Goal: Information Seeking & Learning: Learn about a topic

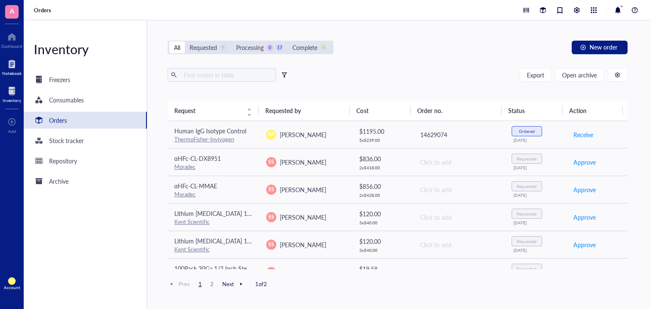
click at [15, 69] on div at bounding box center [11, 64] width 19 height 14
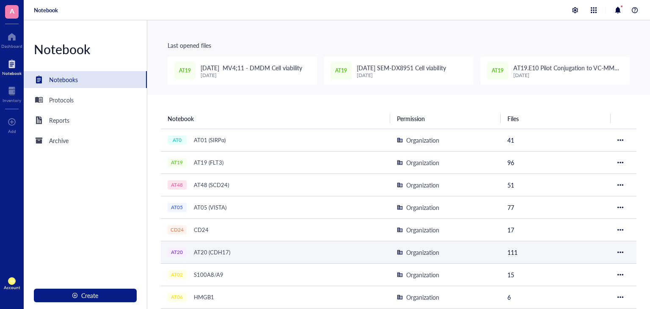
click at [225, 248] on div "AT20 (CDH17)" at bounding box center [212, 252] width 44 height 12
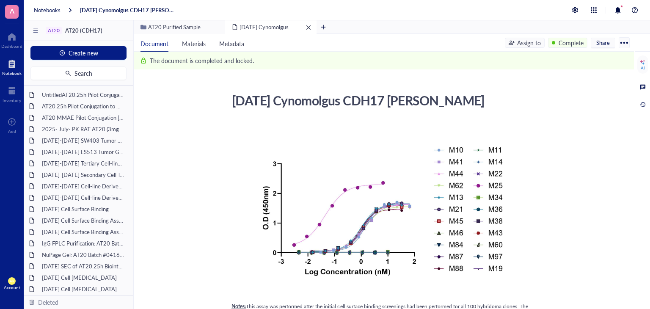
click at [262, 26] on span "[DATE] Cynomolgus CDH17 [PERSON_NAME]" at bounding box center [297, 27] width 115 height 8
click at [202, 26] on span "AT20 Purified Sample Data" at bounding box center [180, 27] width 65 height 8
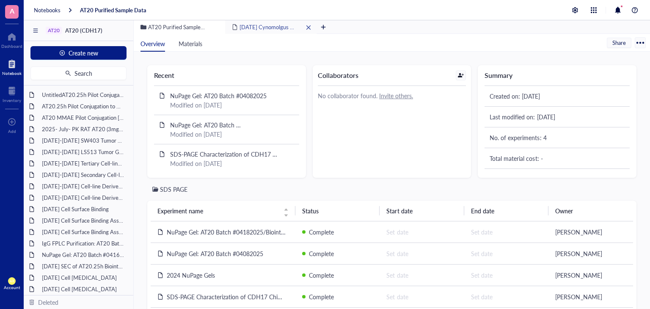
click at [261, 27] on span "[DATE] Cynomolgus CDH17 [PERSON_NAME]" at bounding box center [297, 27] width 115 height 8
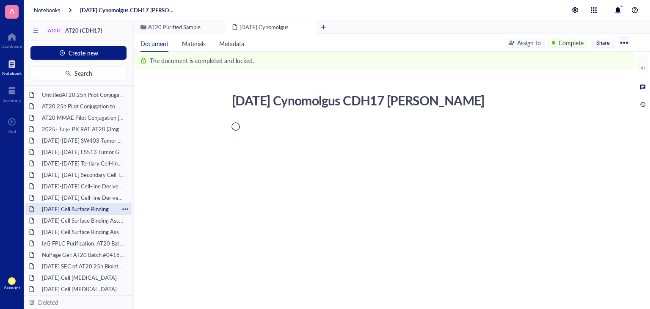
click at [309, 26] on div "remove" at bounding box center [309, 28] width 6 height 6
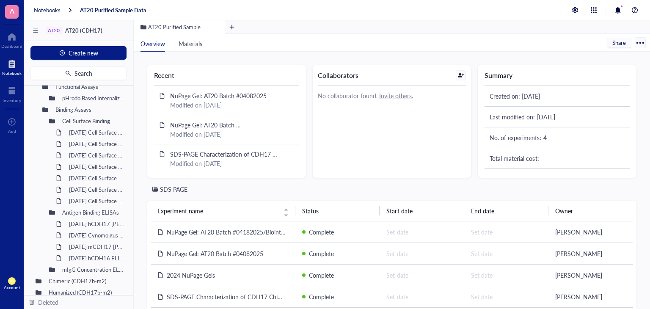
scroll to position [317, 0]
click at [96, 133] on div "[DATE] Cell Surface Binding" at bounding box center [92, 133] width 54 height 12
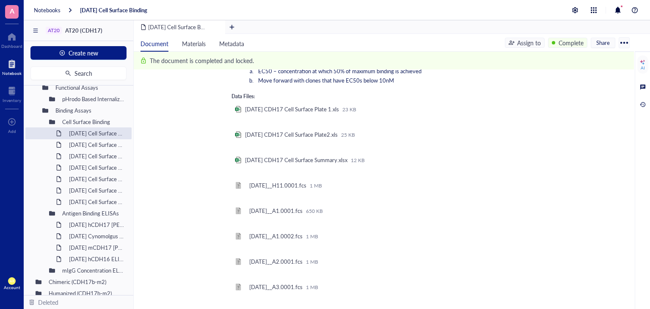
scroll to position [1047, 0]
click at [339, 110] on div "[DATE] CDH17 Cell Surface Plate 1.xls" at bounding box center [292, 110] width 94 height 8
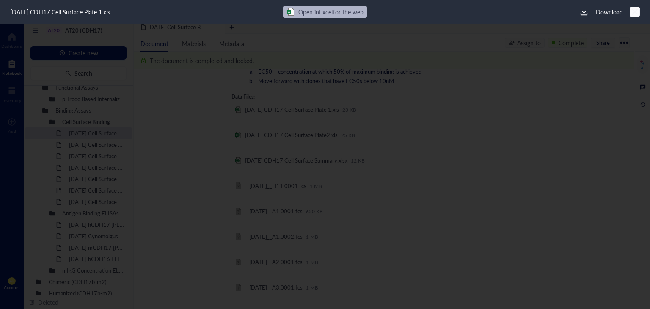
click at [636, 17] on div at bounding box center [634, 12] width 12 height 12
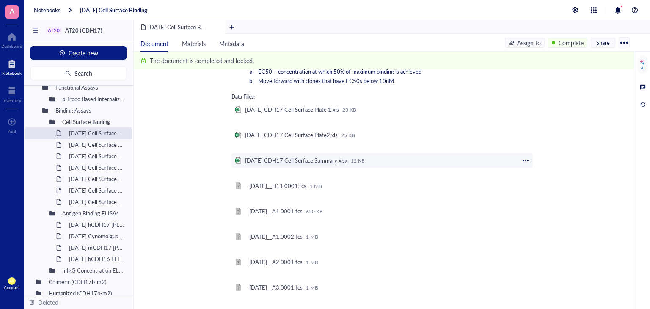
click at [310, 161] on div "[DATE] CDH17 Cell Surface Summary.xlsx" at bounding box center [296, 161] width 102 height 8
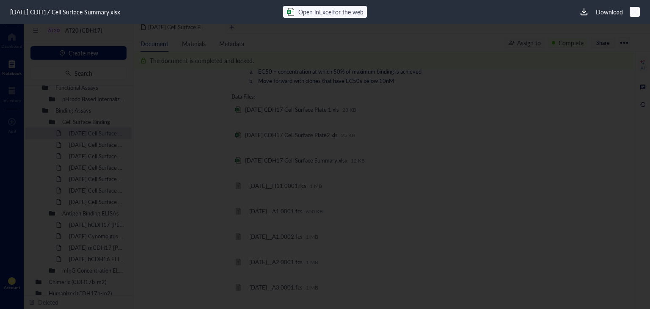
click at [635, 12] on icon at bounding box center [635, 12] width 8 height 8
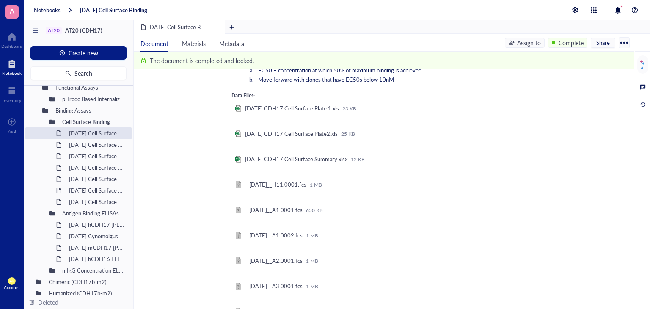
scroll to position [1049, 0]
click at [326, 159] on div "[DATE] CDH17 Cell Surface Summary.xlsx" at bounding box center [296, 159] width 102 height 8
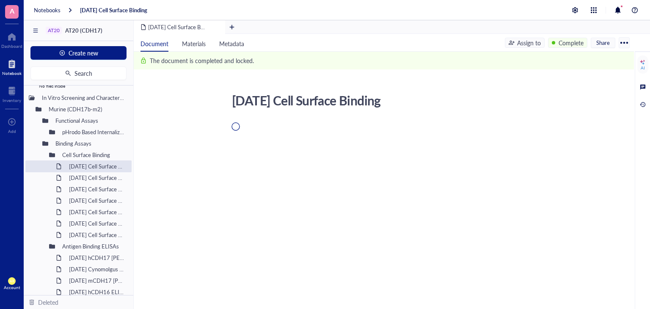
scroll to position [270, 0]
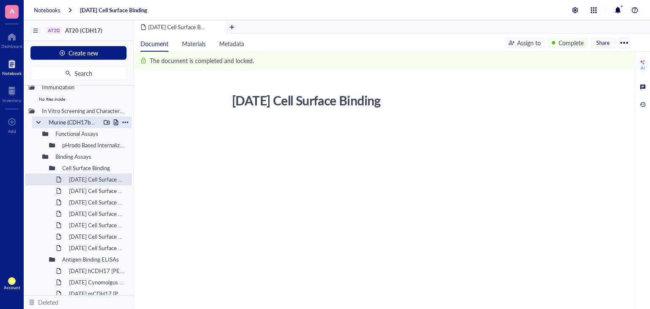
click at [39, 121] on div at bounding box center [39, 122] width 6 height 6
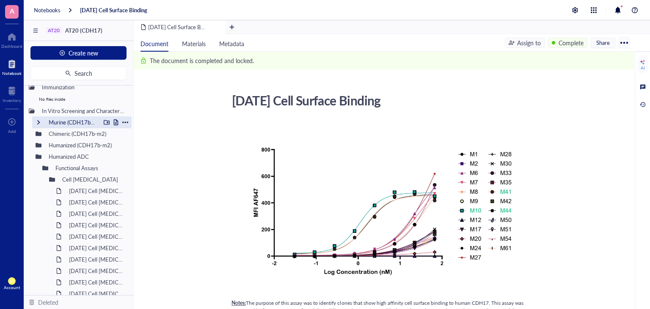
click at [37, 119] on div at bounding box center [39, 122] width 6 height 6
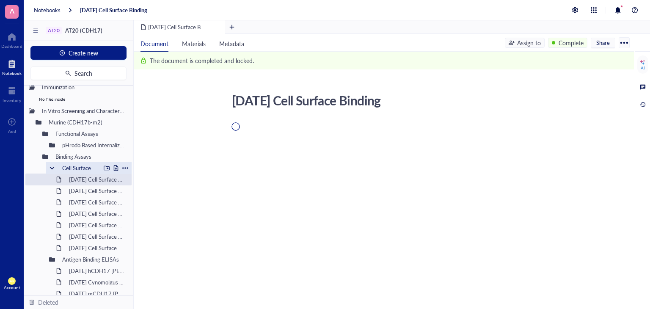
click at [52, 167] on div at bounding box center [52, 168] width 6 height 6
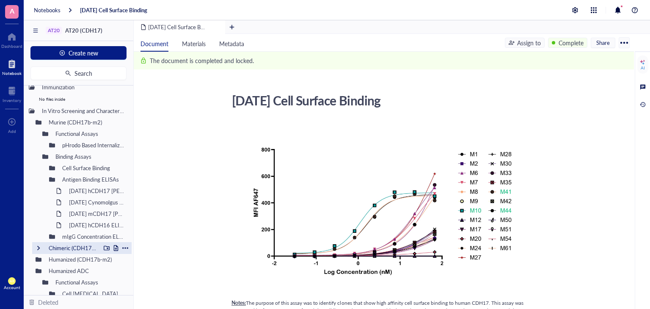
click at [44, 248] on div "Chimeric (CDH17b-m2)" at bounding box center [81, 248] width 99 height 12
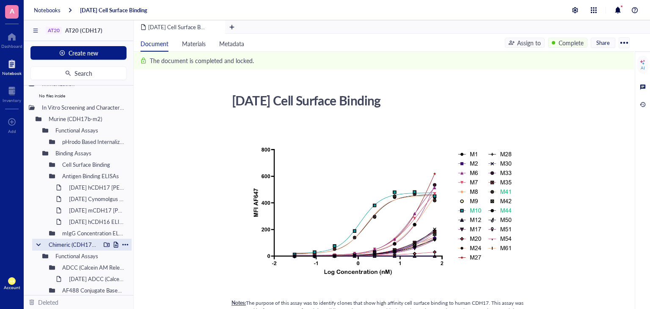
scroll to position [273, 0]
click at [38, 119] on div at bounding box center [39, 119] width 6 height 6
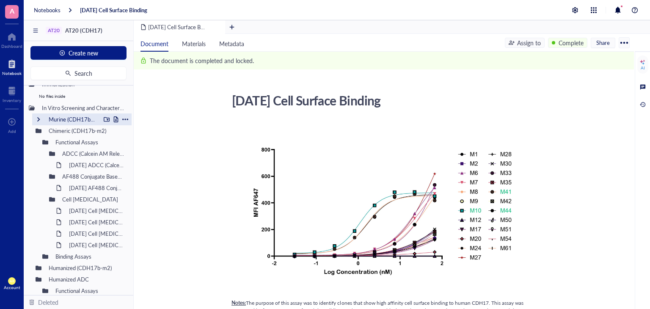
click at [38, 119] on div at bounding box center [39, 119] width 6 height 6
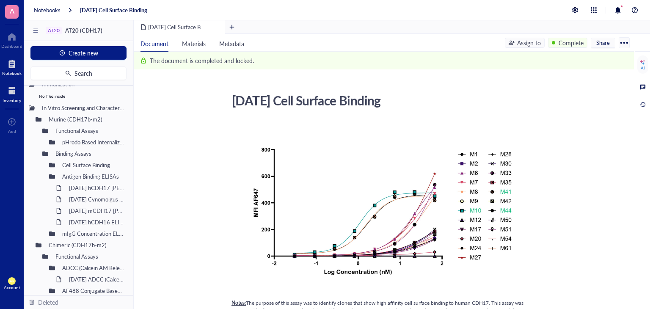
click at [8, 101] on div "Inventory" at bounding box center [12, 100] width 19 height 5
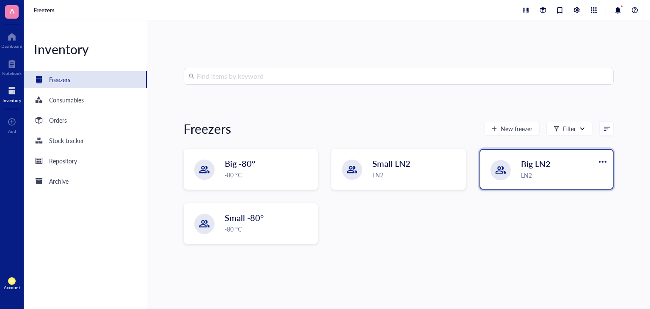
click at [499, 171] on div at bounding box center [501, 170] width 10 height 10
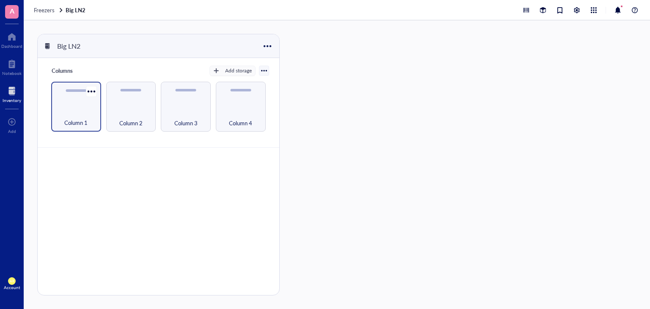
click at [75, 102] on div "Column 1" at bounding box center [76, 107] width 50 height 50
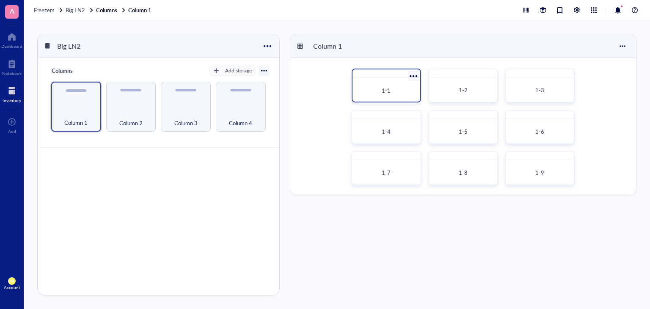
click at [392, 95] on div "1-1" at bounding box center [386, 90] width 61 height 19
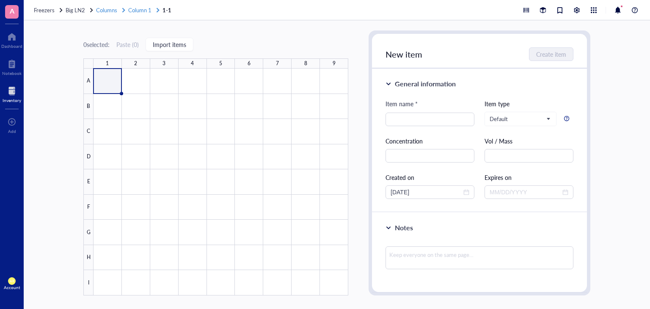
click at [137, 11] on span "Column 1" at bounding box center [139, 10] width 23 height 8
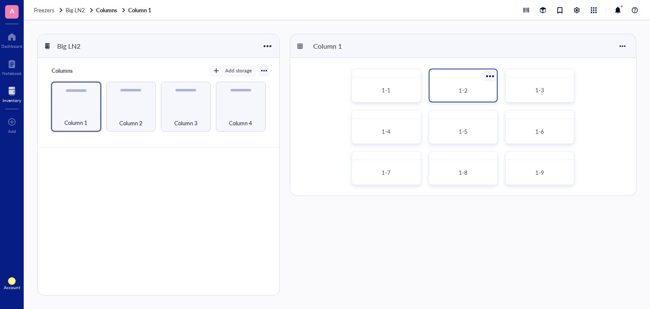
click at [473, 87] on div "1-2" at bounding box center [463, 90] width 54 height 8
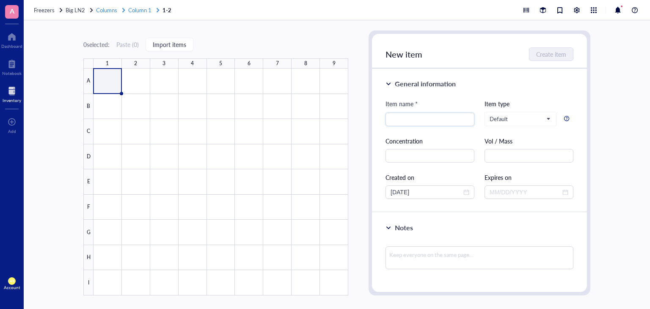
click at [134, 11] on span "Column 1" at bounding box center [139, 10] width 23 height 8
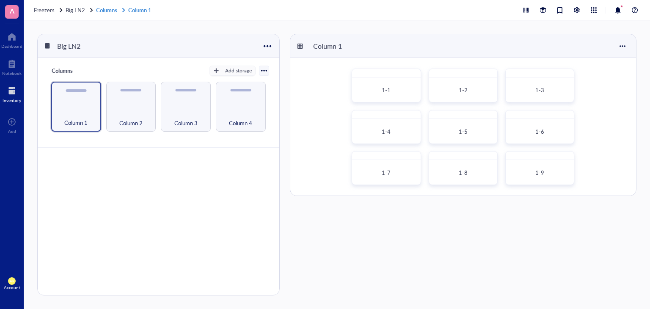
click at [115, 9] on link "Columns Column 1" at bounding box center [124, 10] width 57 height 8
click at [129, 122] on span "Column 2" at bounding box center [130, 122] width 23 height 9
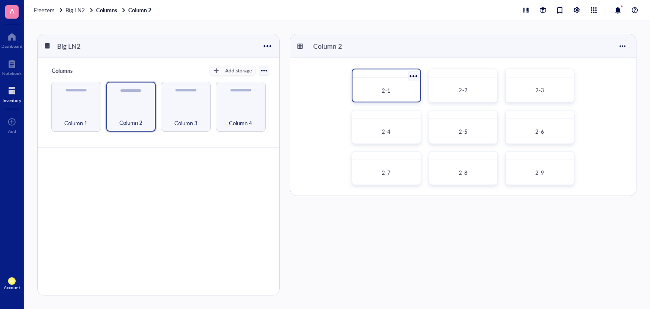
click at [375, 89] on div "2-1" at bounding box center [386, 90] width 54 height 8
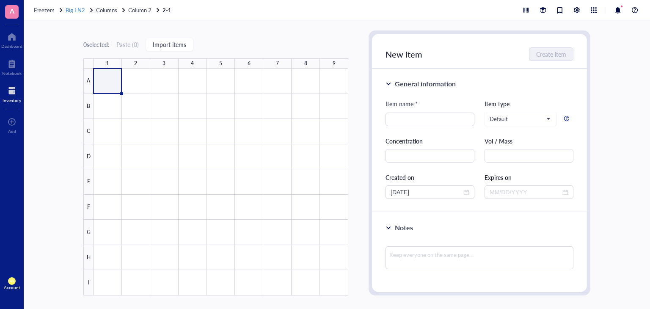
click at [79, 10] on span "Big LN2" at bounding box center [75, 10] width 19 height 8
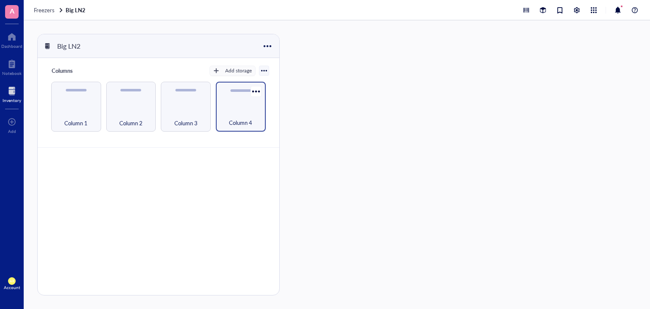
click at [234, 104] on div "Column 4" at bounding box center [241, 107] width 50 height 50
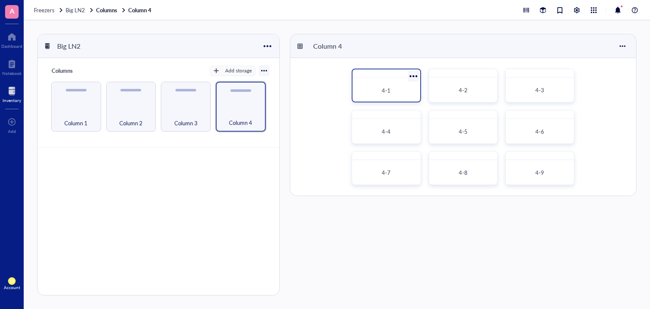
click at [387, 89] on span "4-1" at bounding box center [386, 90] width 9 height 8
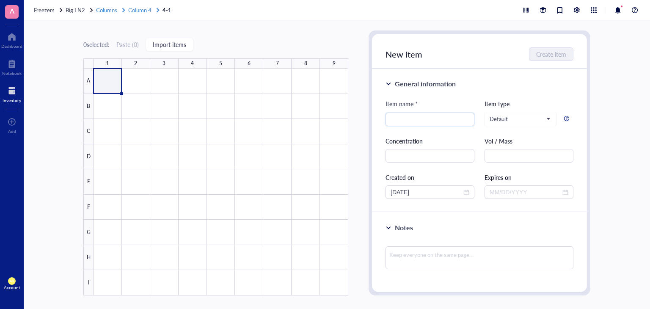
click at [105, 10] on span "Columns" at bounding box center [106, 10] width 21 height 8
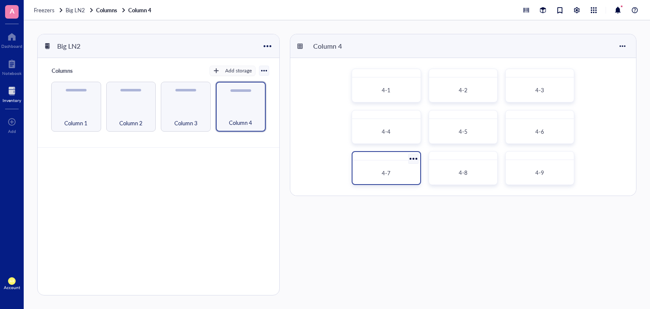
click at [405, 176] on div "4-7" at bounding box center [386, 173] width 54 height 8
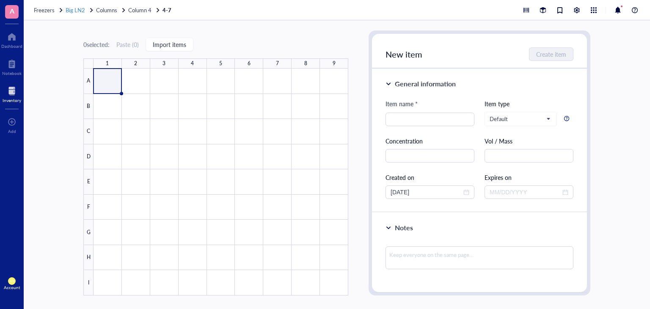
click at [75, 12] on span "Big LN2" at bounding box center [75, 10] width 19 height 8
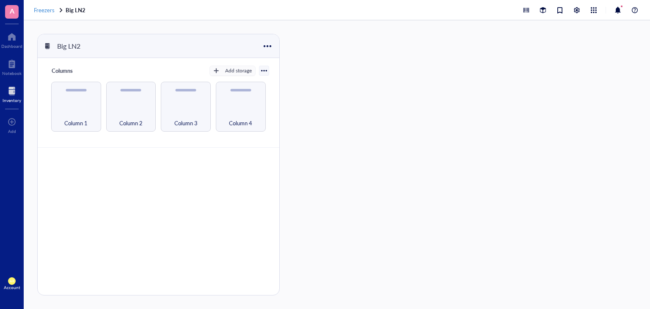
click at [52, 10] on span "Freezers" at bounding box center [44, 10] width 21 height 8
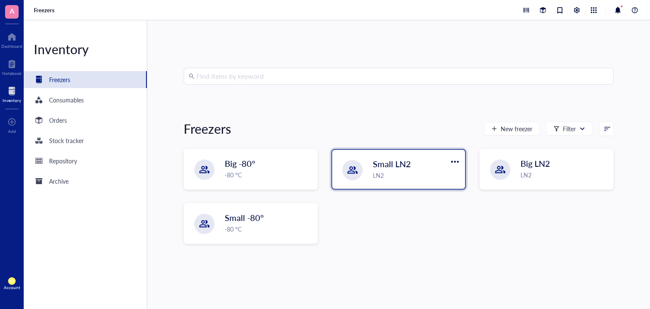
click at [387, 164] on span "Small LN2" at bounding box center [392, 164] width 38 height 12
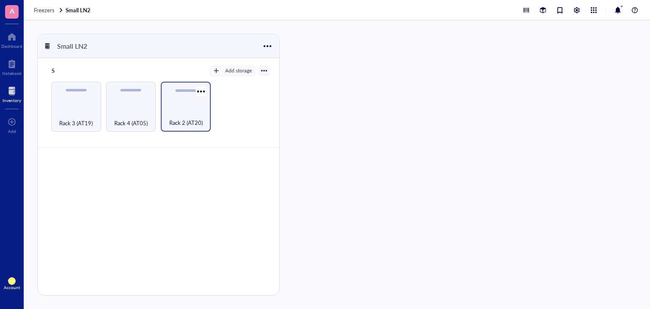
click at [190, 99] on div "Rack 2 (AT20)" at bounding box center [186, 107] width 50 height 50
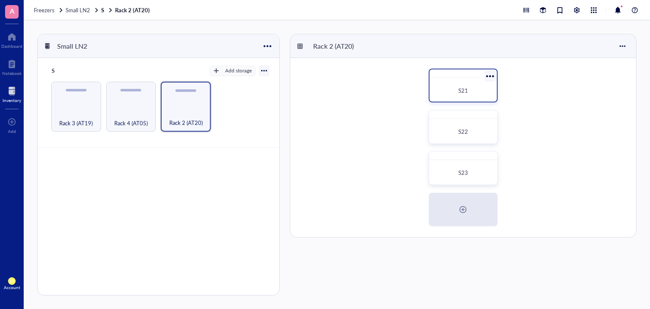
click at [441, 85] on div "S21" at bounding box center [463, 90] width 61 height 19
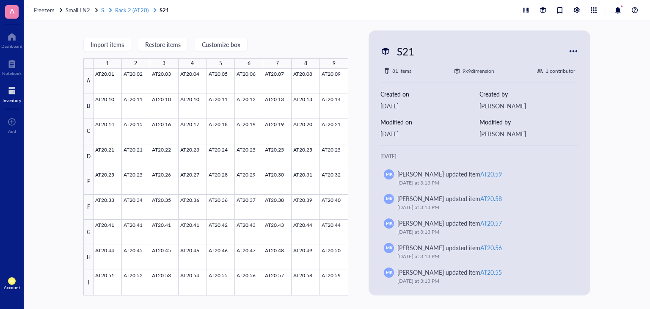
click at [129, 8] on span "Rack 2 (AT20)" at bounding box center [131, 10] width 33 height 8
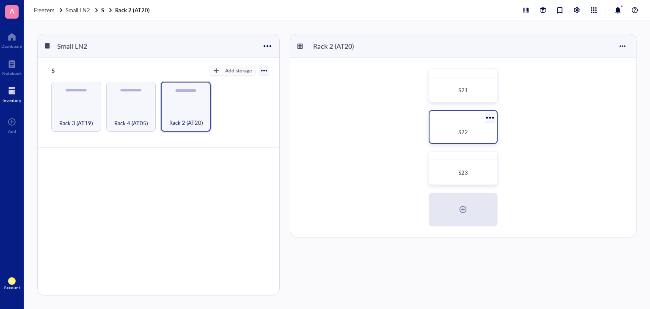
click at [463, 129] on span "S22" at bounding box center [463, 132] width 10 height 8
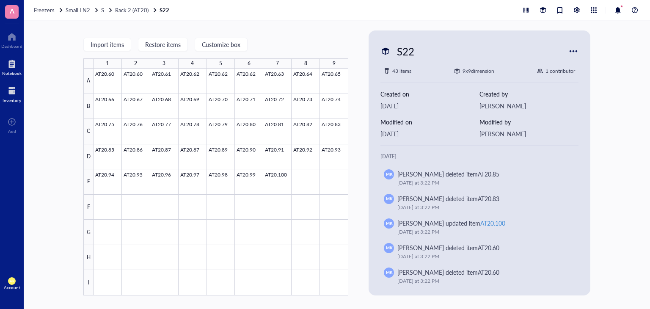
click at [11, 66] on div at bounding box center [11, 64] width 19 height 14
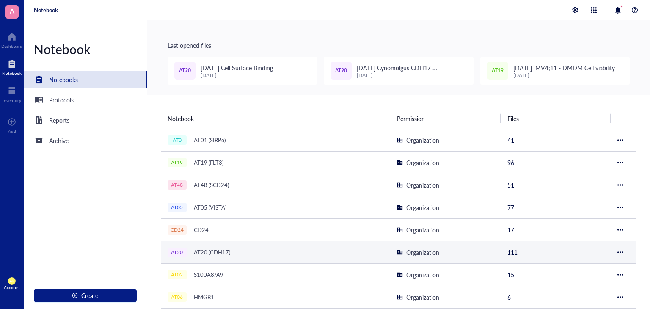
click at [204, 247] on div "AT20 (CDH17)" at bounding box center [212, 252] width 44 height 12
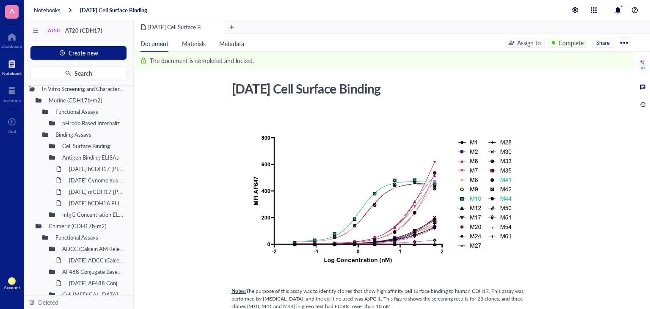
scroll to position [308, 0]
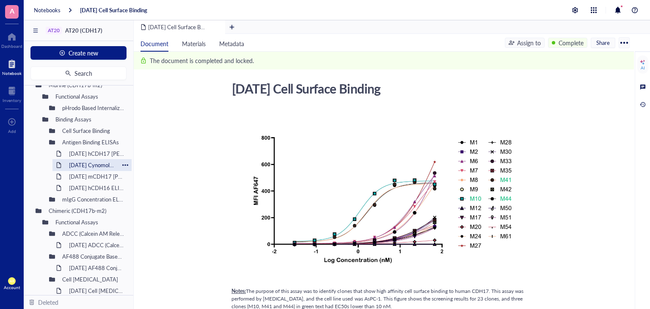
click at [97, 166] on div "[DATE] Cynomolgus CDH17 [PERSON_NAME]" at bounding box center [92, 165] width 54 height 12
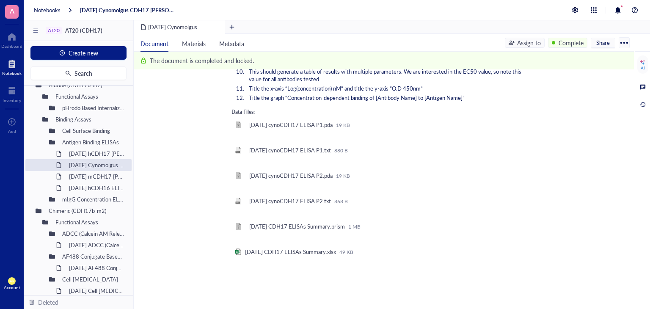
scroll to position [726, 0]
click at [311, 252] on div "[DATE] CDH17 ELISAs Summary.xlsx" at bounding box center [290, 252] width 91 height 8
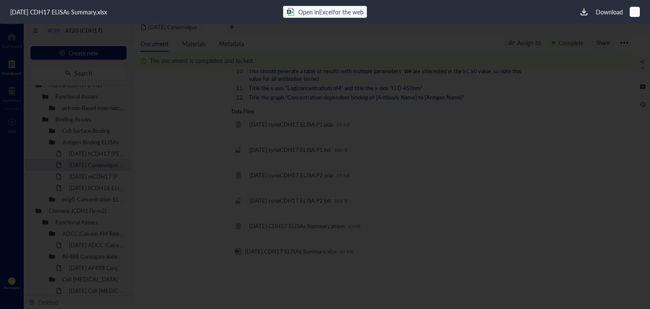
click at [638, 10] on icon at bounding box center [635, 12] width 8 height 8
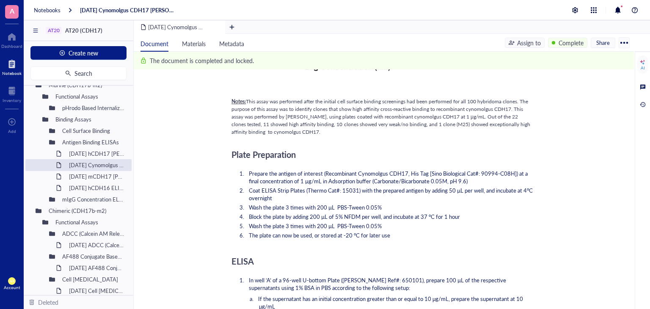
scroll to position [207, 0]
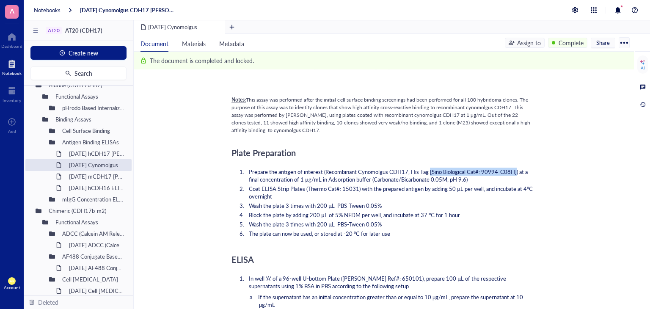
drag, startPoint x: 430, startPoint y: 171, endPoint x: 516, endPoint y: 174, distance: 86.8
click at [516, 174] on span "Prepare the antigen of interest (Recombinant Cynomolgus CDH17, His Tag [Sino Bi…" at bounding box center [389, 176] width 280 height 16
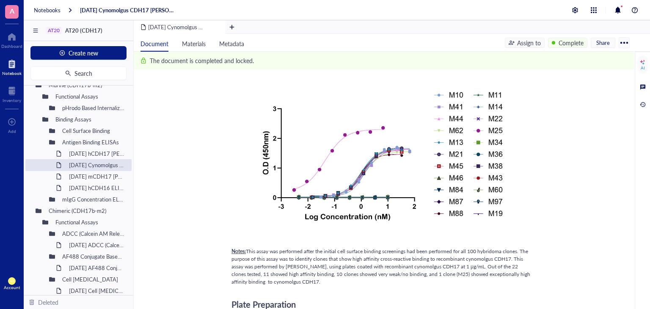
scroll to position [45, 0]
